Goal: Task Accomplishment & Management: Manage account settings

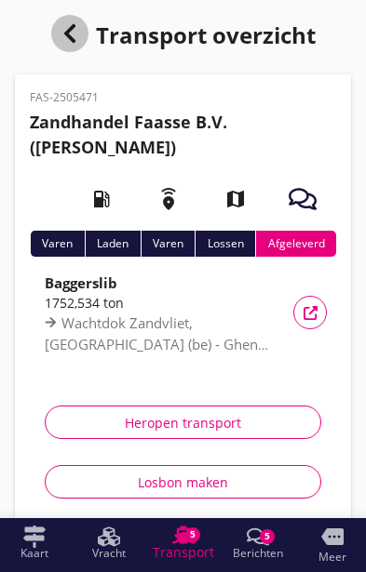
click at [77, 23] on icon "button" at bounding box center [70, 33] width 22 height 22
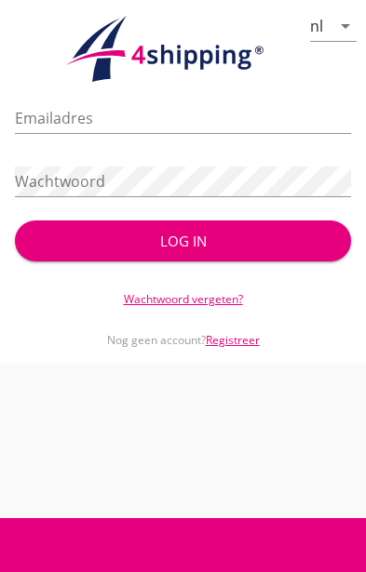
click at [206, 110] on input "Emailadres" at bounding box center [183, 118] width 336 height 30
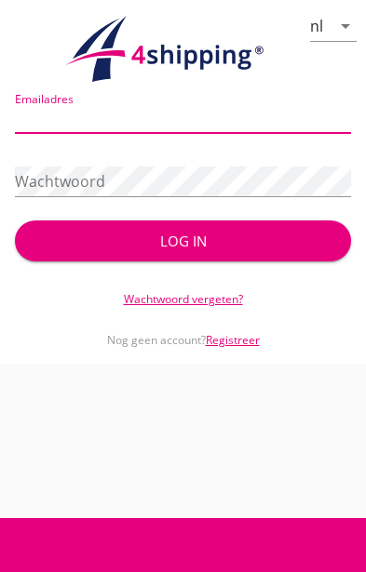
type input "[PERSON_NAME][EMAIL_ADDRESS][DOMAIN_NAME]"
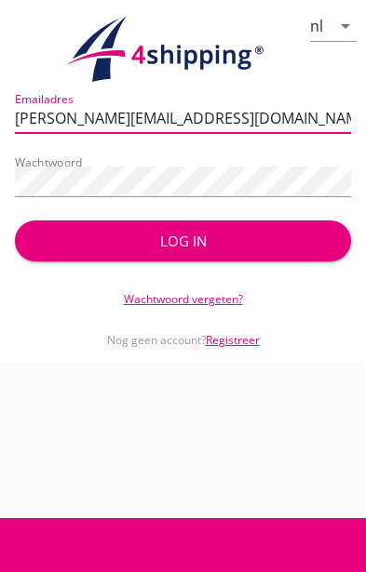
click at [209, 225] on button "Log in" at bounding box center [183, 240] width 336 height 41
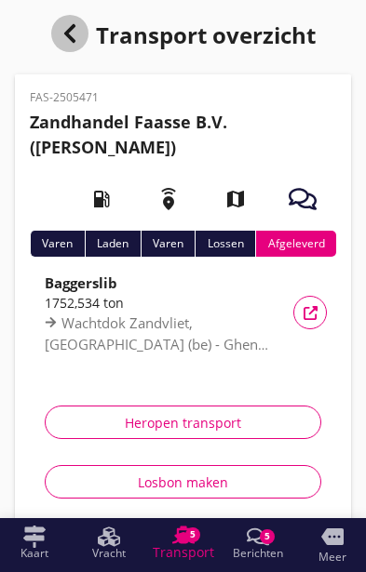
click at [71, 33] on icon "button" at bounding box center [70, 33] width 22 height 22
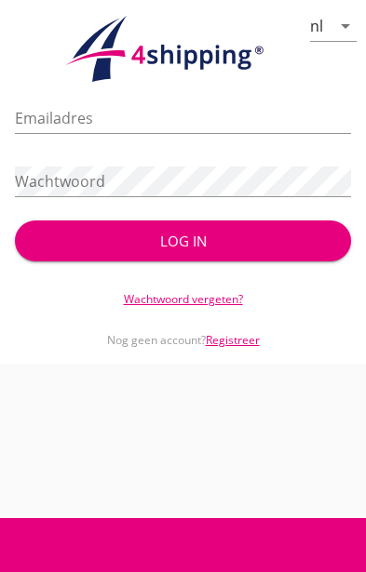
click at [181, 111] on input "Emailadres" at bounding box center [183, 118] width 336 height 30
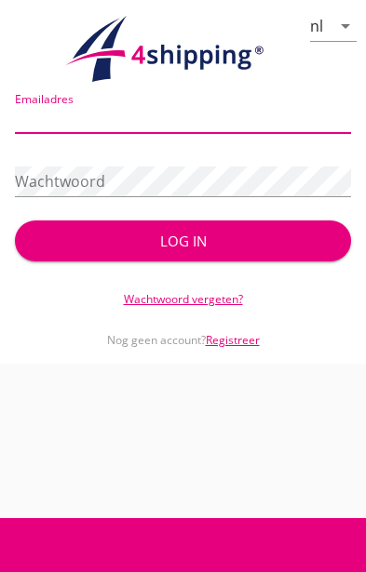
type input "[PERSON_NAME][EMAIL_ADDRESS][DOMAIN_NAME]"
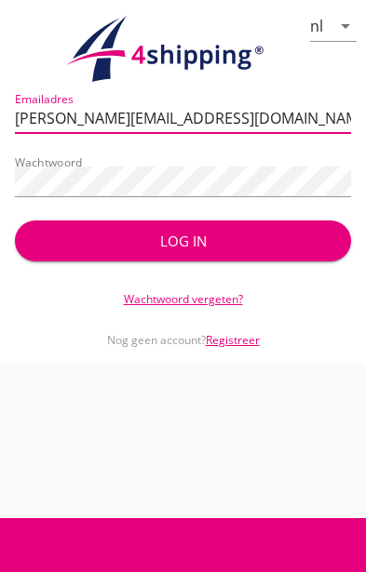
click at [223, 230] on button "Log in" at bounding box center [183, 240] width 336 height 41
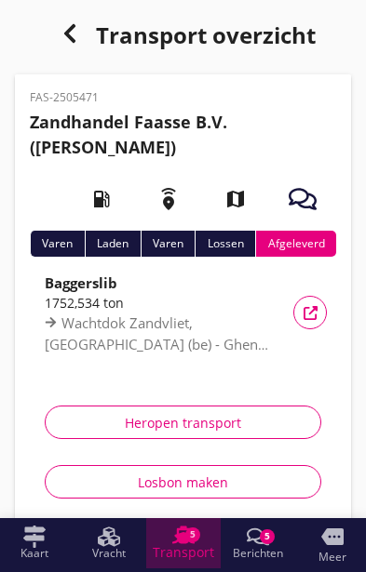
click at [192, 539] on div "5" at bounding box center [192, 534] width 15 height 15
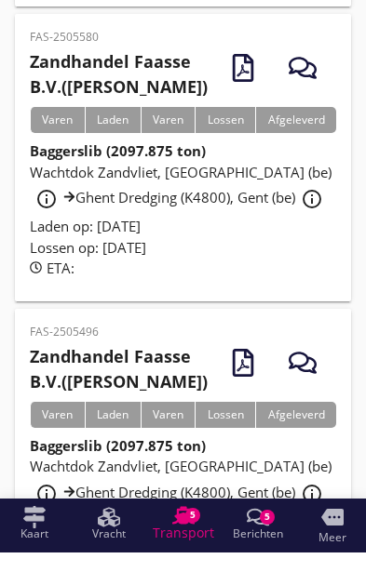
scroll to position [446, 0]
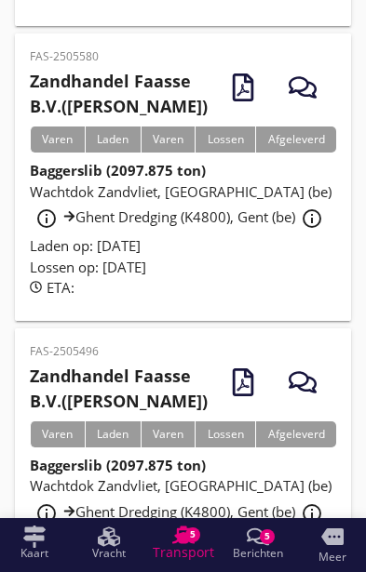
click at [225, 512] on span "Wachtdok Zandvliet, [GEOGRAPHIC_DATA] (be) info_outline Ghent Dredging (K4800),…" at bounding box center [180, 498] width 301 height 45
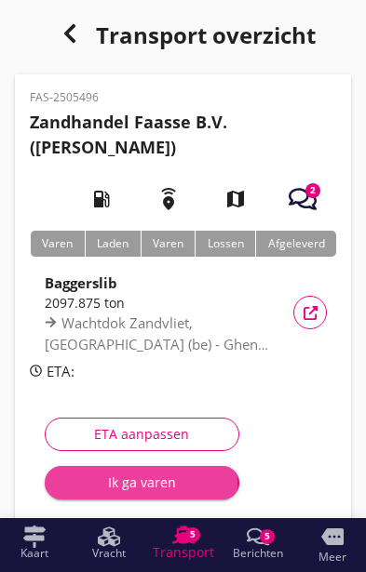
click at [160, 483] on div "Ik ga varen" at bounding box center [142, 483] width 165 height 20
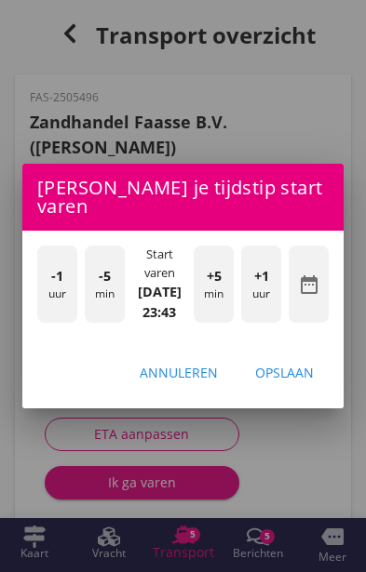
click at [39, 282] on div "-1 uur" at bounding box center [57, 284] width 40 height 76
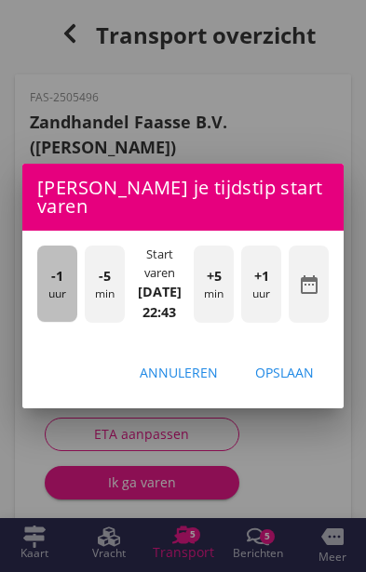
click at [39, 279] on div "-1 uur" at bounding box center [57, 284] width 40 height 76
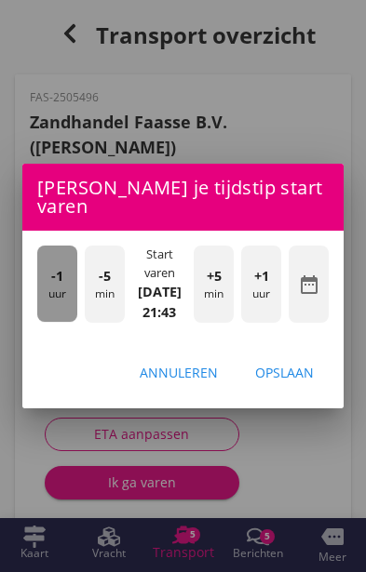
click at [47, 280] on div "-1 uur" at bounding box center [57, 284] width 40 height 76
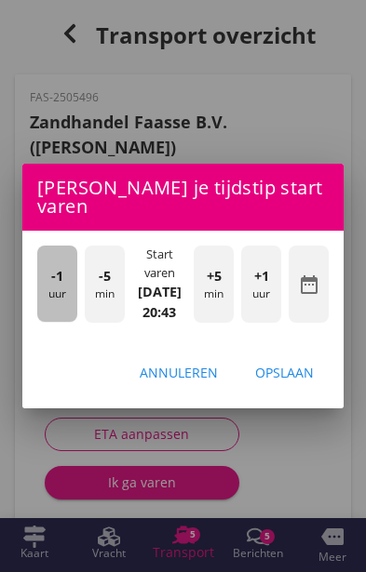
click at [46, 277] on div "-1 uur" at bounding box center [57, 284] width 40 height 76
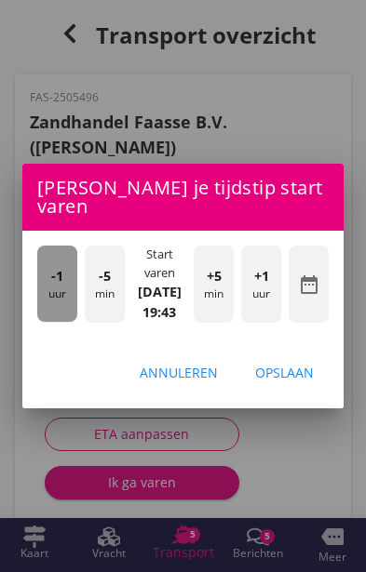
click at [45, 273] on div "-1 uur" at bounding box center [57, 284] width 40 height 76
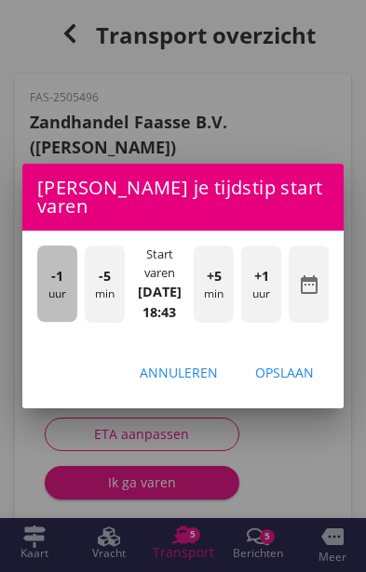
click at [45, 273] on div "-1 uur" at bounding box center [57, 284] width 40 height 76
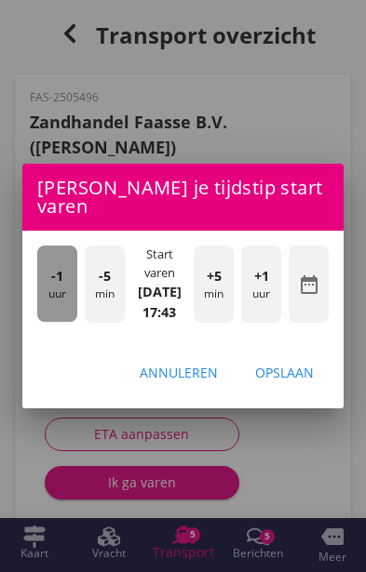
click at [45, 273] on div "-1 uur" at bounding box center [57, 284] width 40 height 76
click at [43, 272] on div "-1 uur" at bounding box center [57, 284] width 40 height 76
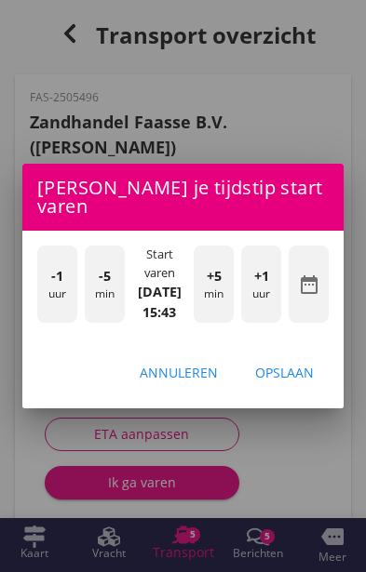
click at [40, 276] on div "-1 uur" at bounding box center [57, 284] width 40 height 76
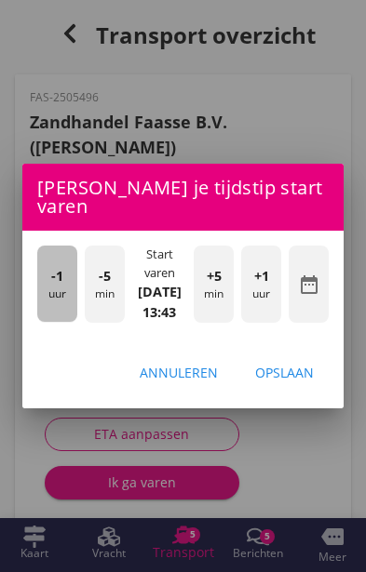
click at [40, 274] on div "-1 uur" at bounding box center [57, 284] width 40 height 76
click at [38, 273] on div "-1 uur" at bounding box center [57, 284] width 40 height 76
click at [38, 274] on div "-1 uur" at bounding box center [57, 284] width 40 height 76
click at [38, 273] on div "-1 uur" at bounding box center [57, 284] width 40 height 76
click at [39, 273] on div "-1 uur" at bounding box center [57, 284] width 40 height 76
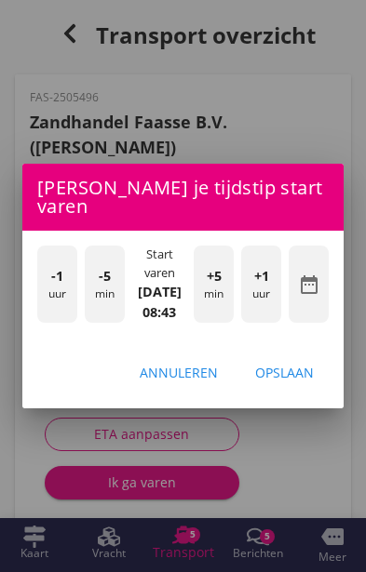
click at [39, 274] on div "-1 uur" at bounding box center [57, 284] width 40 height 76
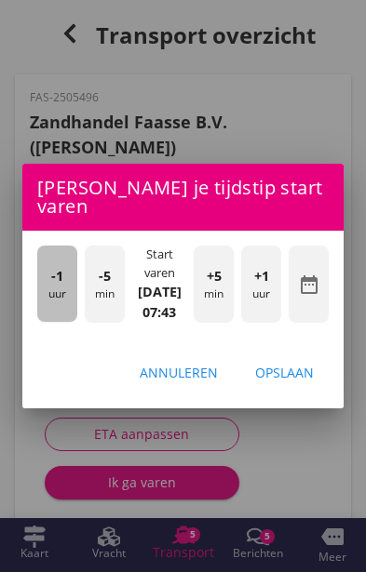
click at [40, 274] on div "-1 uur" at bounding box center [57, 284] width 40 height 76
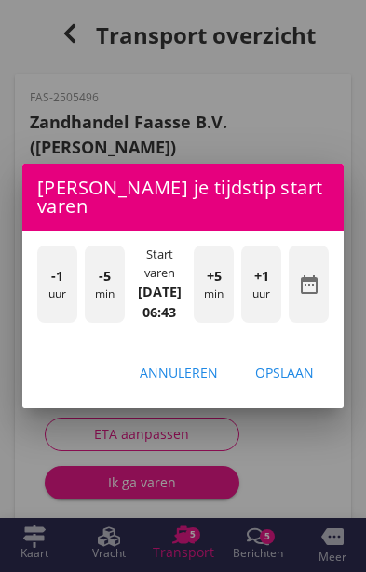
click at [37, 274] on div "-1 uur" at bounding box center [57, 284] width 40 height 76
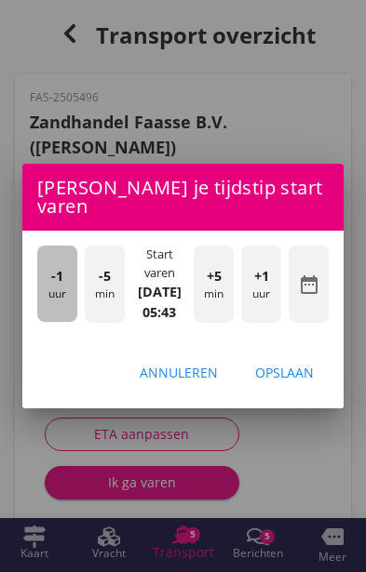
click at [33, 269] on div "-1 uur -5 min Start varen [DATE] 05:43 +5 min +1 uur date_range" at bounding box center [182, 286] width 321 height 110
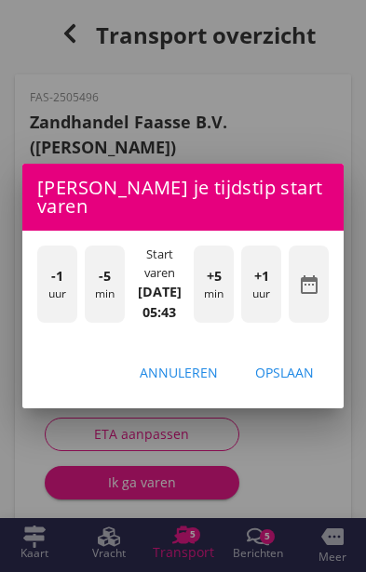
click at [32, 268] on div "-1 uur -5 min Start varen [DATE] 05:43 +5 min +1 uur date_range" at bounding box center [182, 286] width 321 height 110
click at [33, 268] on div "-1 uur -5 min Start varen [DATE] 05:43 +5 min +1 uur date_range" at bounding box center [182, 286] width 321 height 110
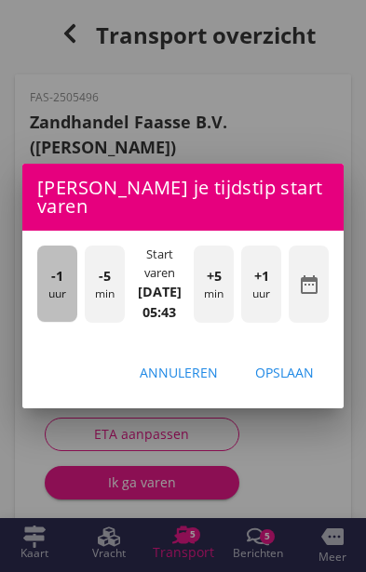
click at [49, 275] on div "-1 uur" at bounding box center [57, 284] width 40 height 76
click at [52, 270] on span "-1" at bounding box center [57, 276] width 12 height 20
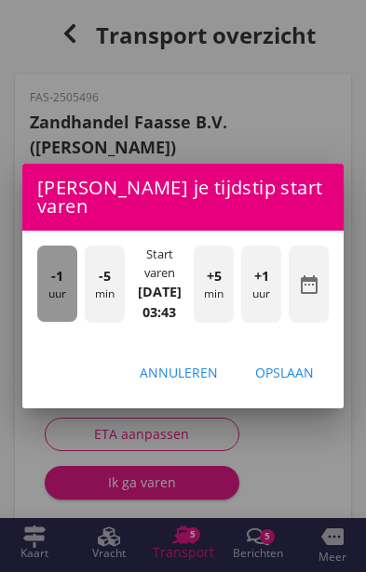
click at [52, 270] on span "-1" at bounding box center [57, 276] width 12 height 20
click at [51, 270] on span "-1" at bounding box center [57, 276] width 12 height 20
click at [49, 268] on div "-1 uur" at bounding box center [57, 284] width 40 height 76
click at [49, 269] on div "-1 uur" at bounding box center [57, 284] width 40 height 76
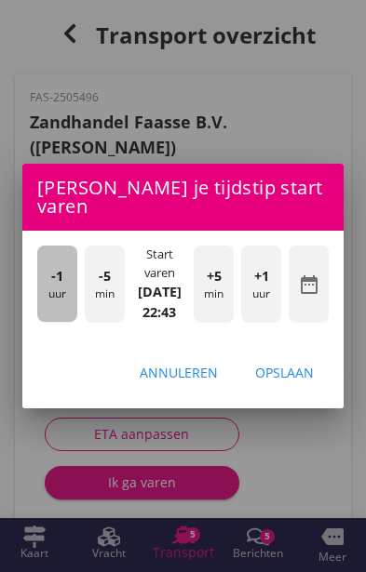
click at [48, 271] on div "-1 uur" at bounding box center [57, 284] width 40 height 76
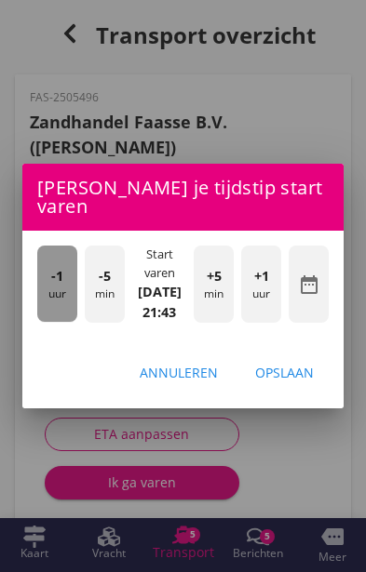
click at [45, 269] on div "-1 uur" at bounding box center [57, 284] width 40 height 76
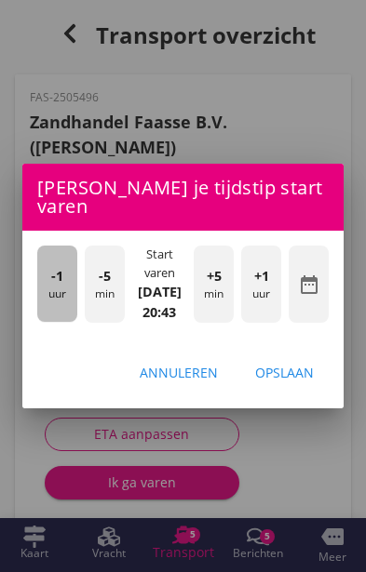
click at [40, 269] on div "-1 uur" at bounding box center [57, 284] width 40 height 76
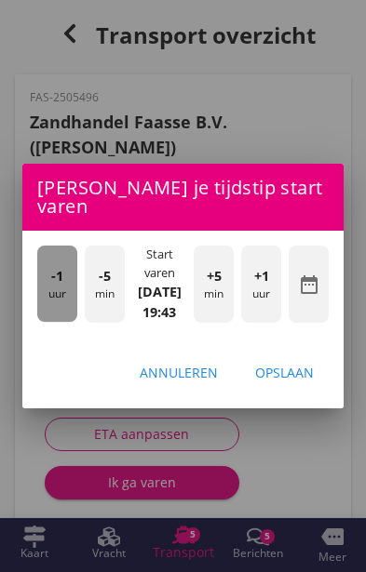
click at [49, 273] on div "-1 uur" at bounding box center [57, 284] width 40 height 76
click at [51, 273] on span "-1" at bounding box center [57, 276] width 12 height 20
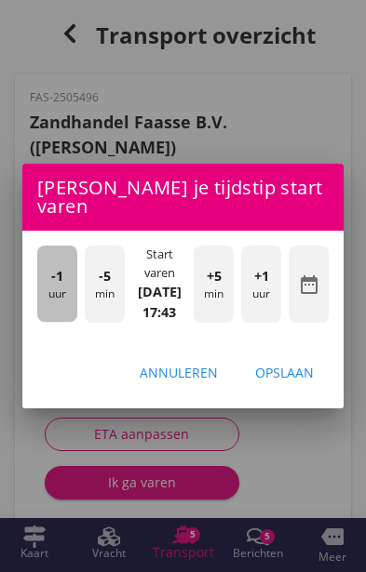
click at [54, 277] on div "-1 uur" at bounding box center [57, 284] width 40 height 76
click at [43, 280] on div "-1 uur" at bounding box center [57, 284] width 40 height 76
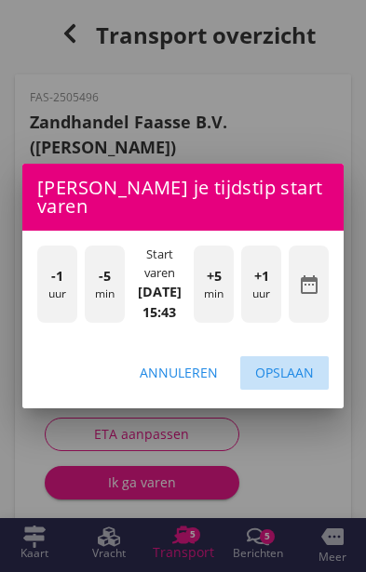
click at [301, 366] on div "Opslaan" at bounding box center [284, 373] width 59 height 20
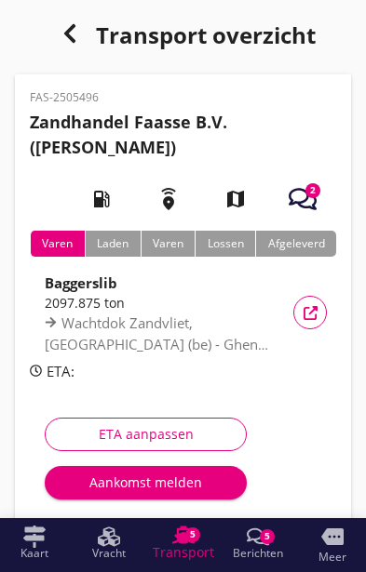
click at [108, 487] on div "Aankomst melden" at bounding box center [146, 483] width 172 height 20
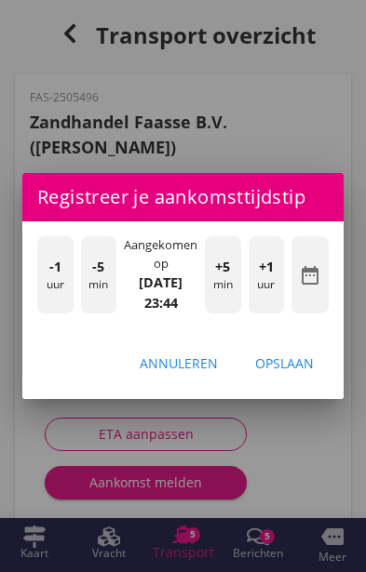
click at [37, 280] on div "-1 uur" at bounding box center [55, 274] width 36 height 76
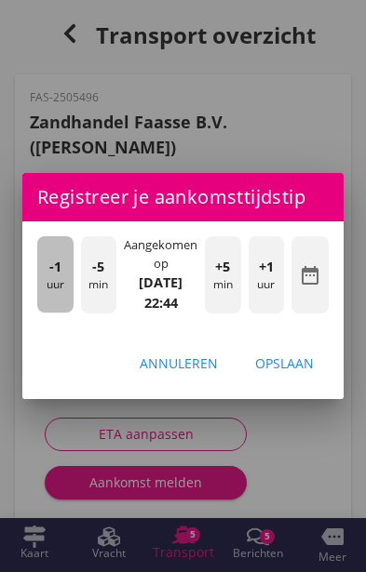
click at [42, 277] on div "-1 uur" at bounding box center [55, 274] width 36 height 76
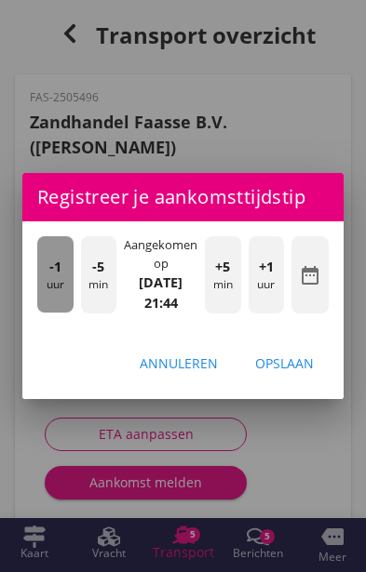
click at [38, 276] on div "-1 uur" at bounding box center [55, 274] width 36 height 76
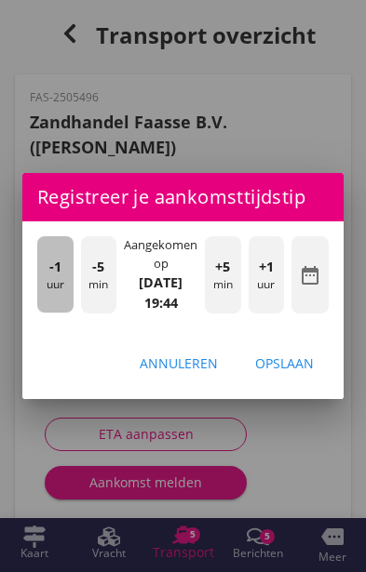
click at [39, 276] on div "-1 uur" at bounding box center [55, 274] width 36 height 76
click at [38, 273] on div "-1 uur" at bounding box center [55, 274] width 36 height 76
click at [38, 277] on div "-1 uur" at bounding box center [55, 274] width 36 height 76
click at [38, 275] on div "-1 uur" at bounding box center [55, 274] width 36 height 76
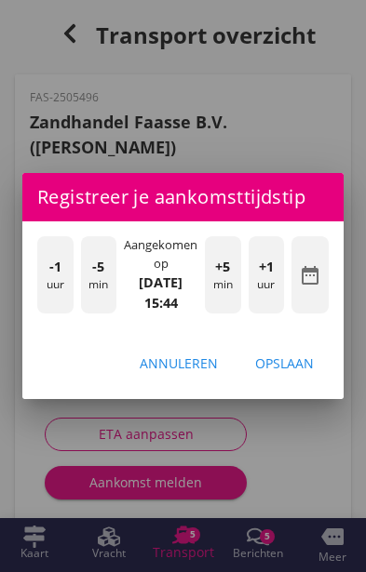
click at [38, 274] on div "-1 uur" at bounding box center [55, 274] width 36 height 76
click at [31, 269] on div "-1 uur -5 min Aangekomen op [DATE] 14:44 +5 min +1 uur date_range" at bounding box center [182, 276] width 321 height 110
click at [33, 273] on div "-1 uur -5 min Aangekomen op [DATE] 14:44 +5 min +1 uur date_range" at bounding box center [182, 276] width 321 height 110
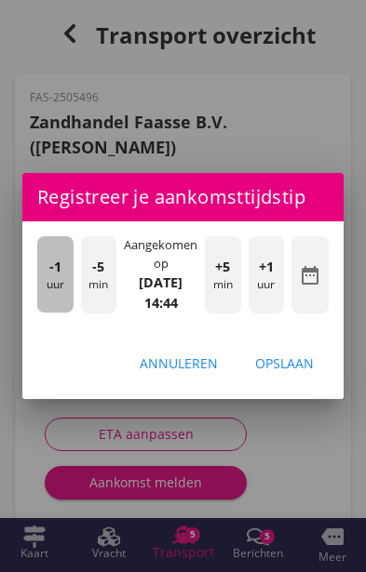
click at [45, 276] on div "-1 uur" at bounding box center [55, 274] width 36 height 76
click at [46, 275] on div "-1 uur" at bounding box center [55, 274] width 36 height 76
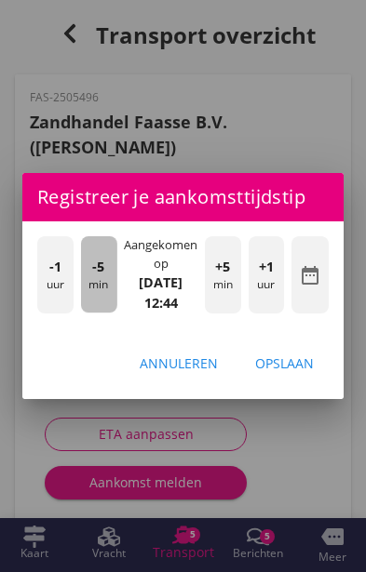
click at [85, 287] on div "-5 min" at bounding box center [99, 274] width 36 height 76
click at [81, 279] on div "-5 min" at bounding box center [99, 274] width 36 height 76
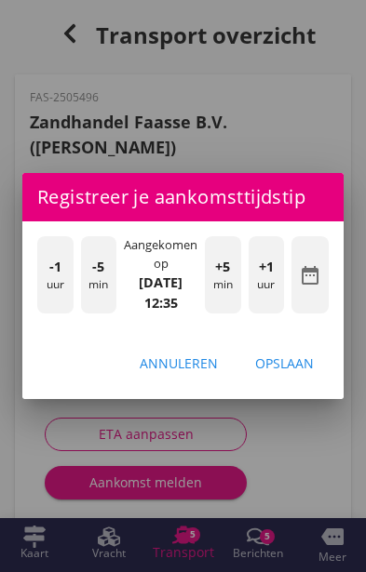
click at [71, 270] on div "-1 uur" at bounding box center [55, 274] width 36 height 76
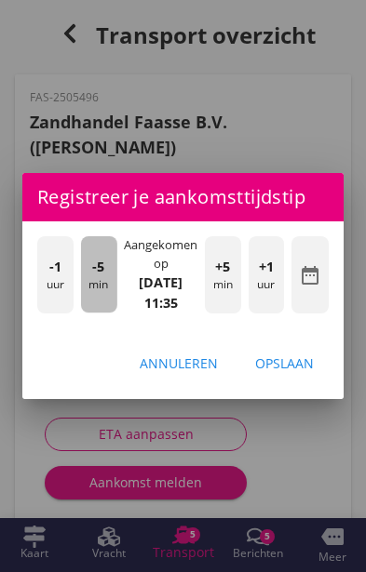
click at [90, 284] on div "-5 min" at bounding box center [99, 274] width 36 height 76
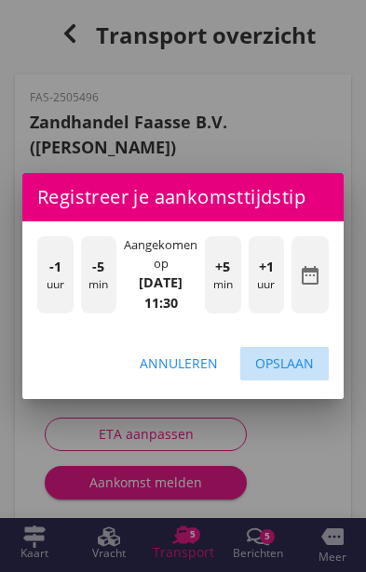
click at [305, 356] on div "Opslaan" at bounding box center [284, 363] width 59 height 20
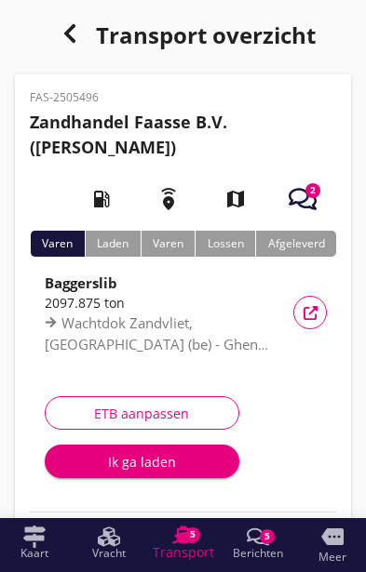
click at [107, 470] on div "Ik ga laden" at bounding box center [142, 462] width 165 height 20
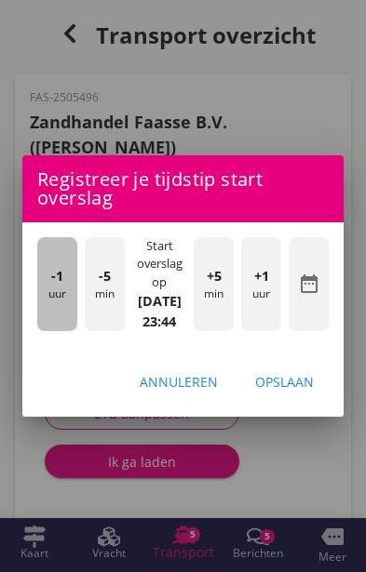
click at [39, 292] on div "-1 uur" at bounding box center [57, 284] width 40 height 94
click at [40, 296] on div "-1 uur" at bounding box center [57, 284] width 40 height 94
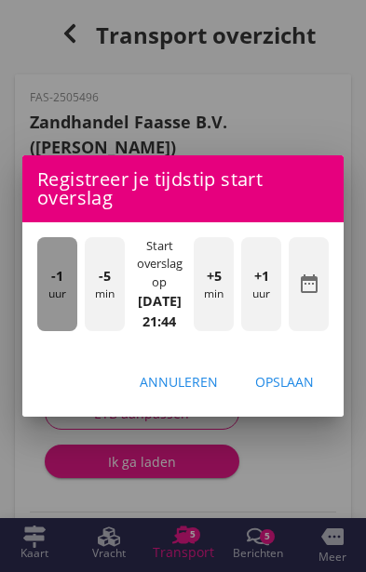
click at [51, 293] on div "-1 uur" at bounding box center [57, 284] width 40 height 94
click at [47, 287] on div "-1 uur" at bounding box center [57, 284] width 40 height 94
click at [43, 287] on div "-1 uur" at bounding box center [57, 284] width 40 height 94
click at [42, 286] on div "-1 uur" at bounding box center [57, 284] width 40 height 94
click at [39, 286] on div "-1 uur" at bounding box center [57, 284] width 40 height 94
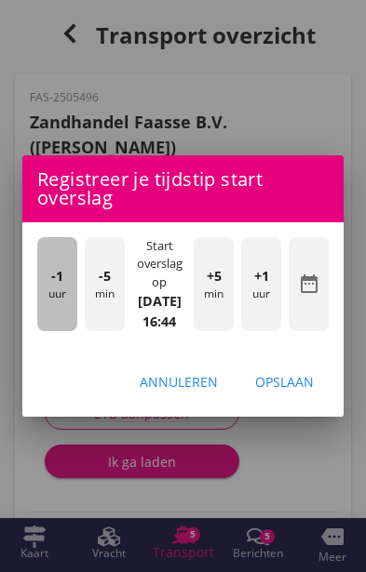
click at [38, 285] on div "-1 uur" at bounding box center [57, 284] width 40 height 94
click at [39, 285] on div "-1 uur" at bounding box center [57, 284] width 40 height 94
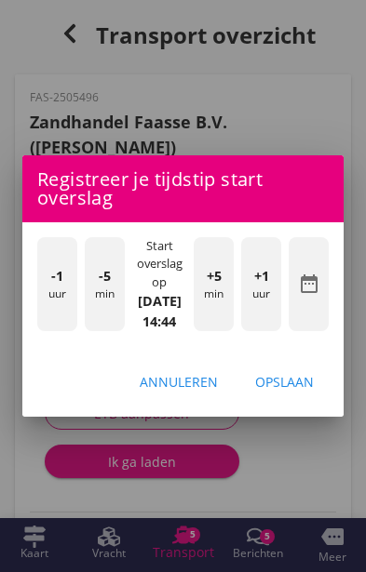
click at [276, 292] on div "+1 uur" at bounding box center [261, 284] width 40 height 94
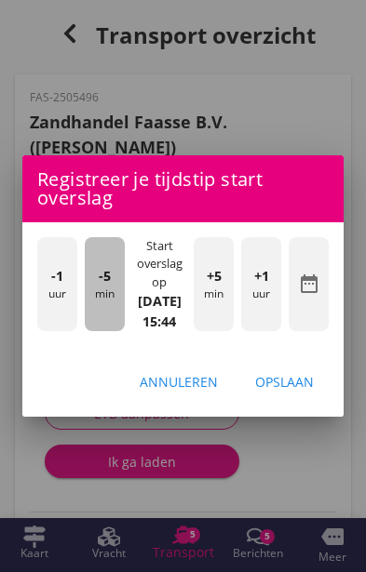
click at [90, 308] on div "-5 min" at bounding box center [105, 284] width 40 height 94
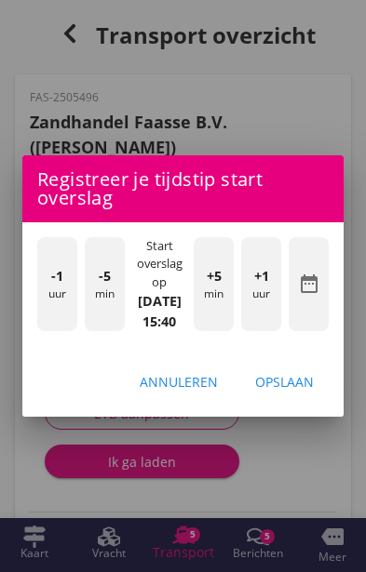
click at [75, 299] on div "-1 uur" at bounding box center [57, 284] width 40 height 94
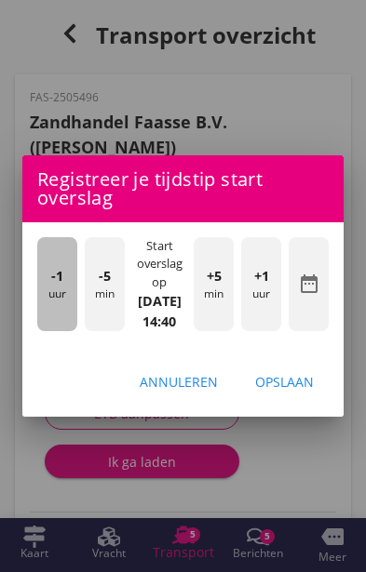
click at [74, 298] on div "-1 uur" at bounding box center [57, 284] width 40 height 94
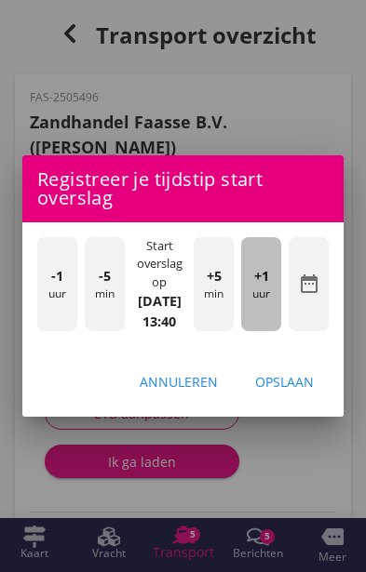
click at [275, 308] on div "+1 uur" at bounding box center [261, 284] width 40 height 94
click at [277, 313] on div "+1 uur" at bounding box center [261, 284] width 40 height 94
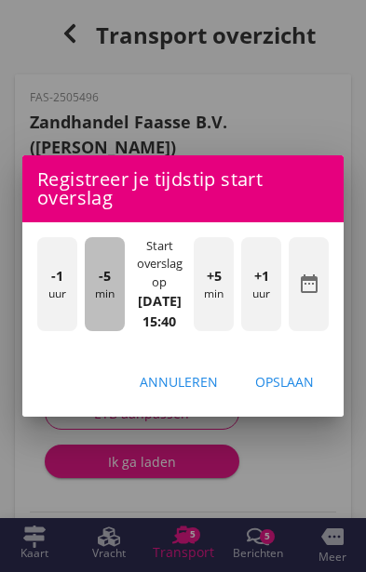
click at [101, 308] on div "-5 min" at bounding box center [105, 284] width 40 height 94
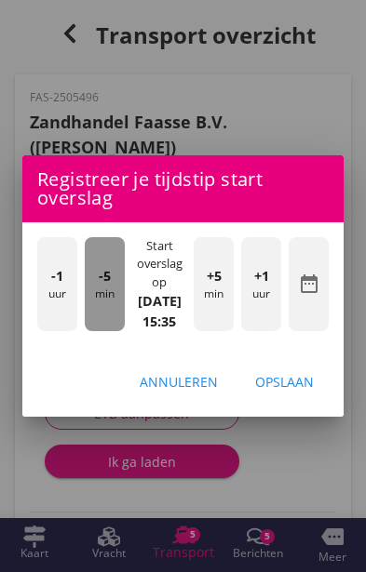
click at [89, 300] on div "-5 min" at bounding box center [105, 284] width 40 height 94
click at [86, 298] on div "-5 min" at bounding box center [105, 284] width 40 height 94
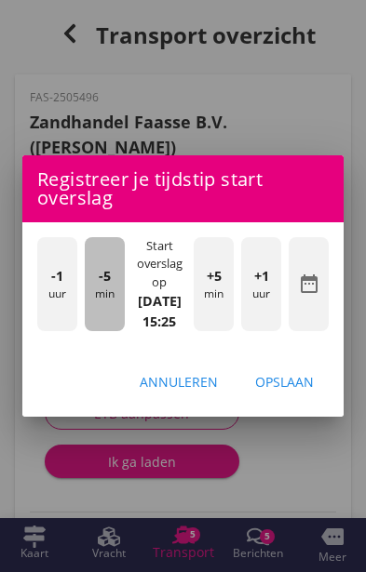
click at [88, 290] on div "-5 min" at bounding box center [105, 284] width 40 height 94
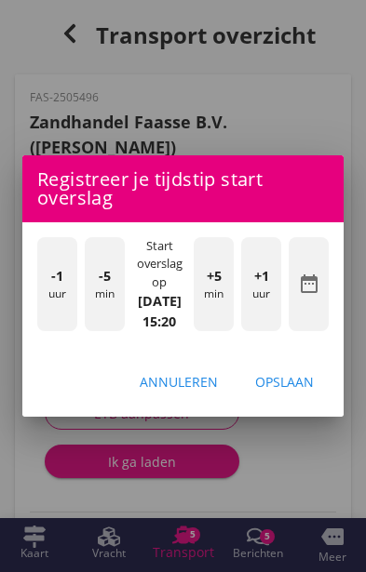
click at [300, 390] on div "Opslaan" at bounding box center [284, 382] width 59 height 20
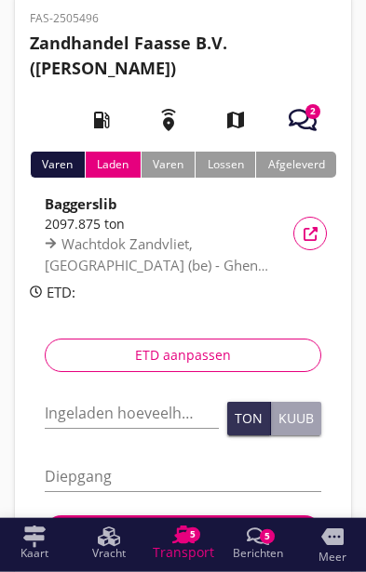
scroll to position [87, 0]
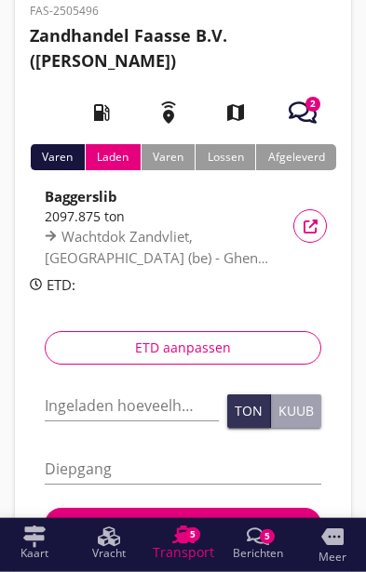
click at [309, 94] on div "button" at bounding box center [302, 113] width 52 height 52
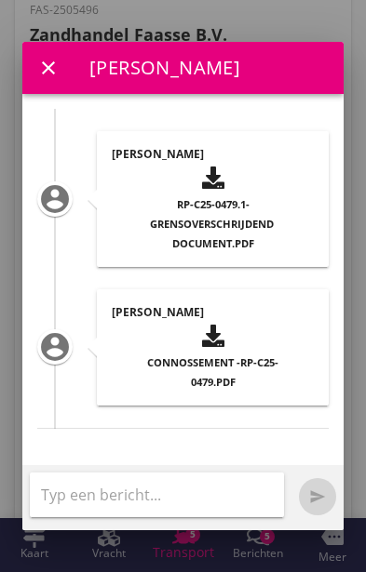
click at [253, 374] on div "Connossement -RP-C25-0479.pdf" at bounding box center [212, 371] width 172 height 39
click at [251, 374] on div "Connossement -RP-C25-0479.pdf" at bounding box center [212, 371] width 172 height 39
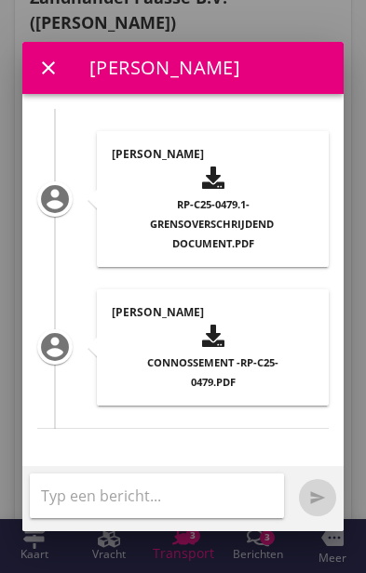
click at [240, 197] on span "RP-C25-0479.1-Grensoverschrijdend document.pdf" at bounding box center [213, 223] width 126 height 53
click at [233, 201] on div "RP-C25-0479.1-Grensoverschrijdend document.pdf" at bounding box center [212, 222] width 172 height 59
